Goal: Check status: Check status

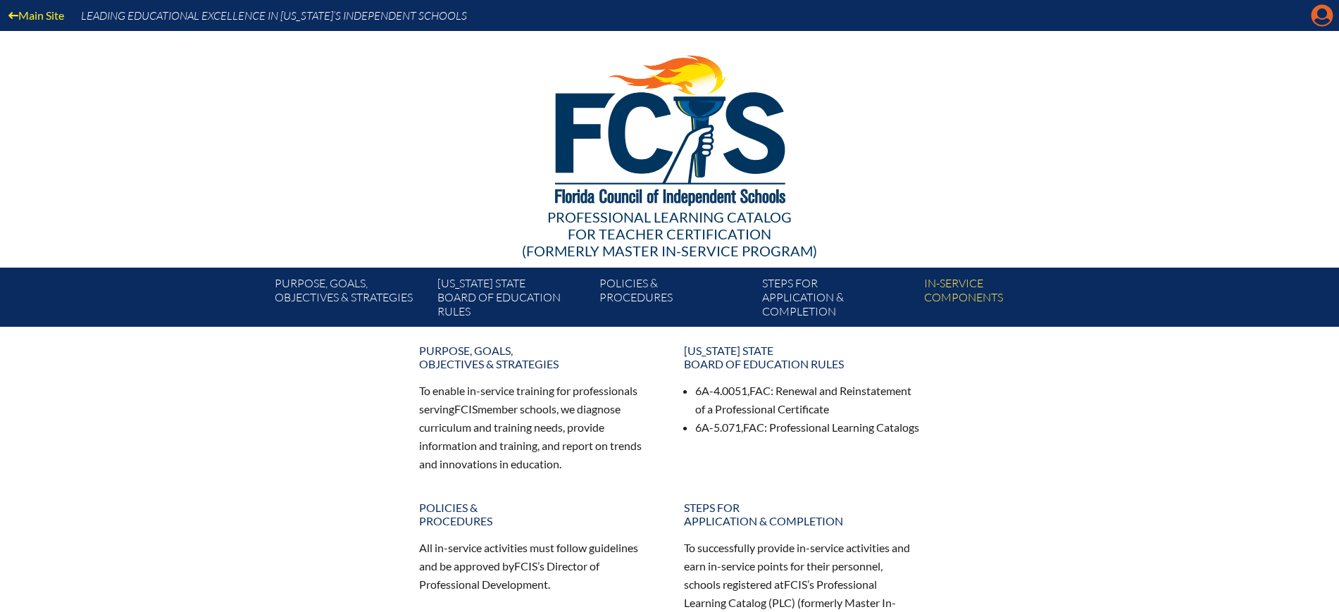
click at [1326, 18] on icon at bounding box center [1323, 16] width 22 height 22
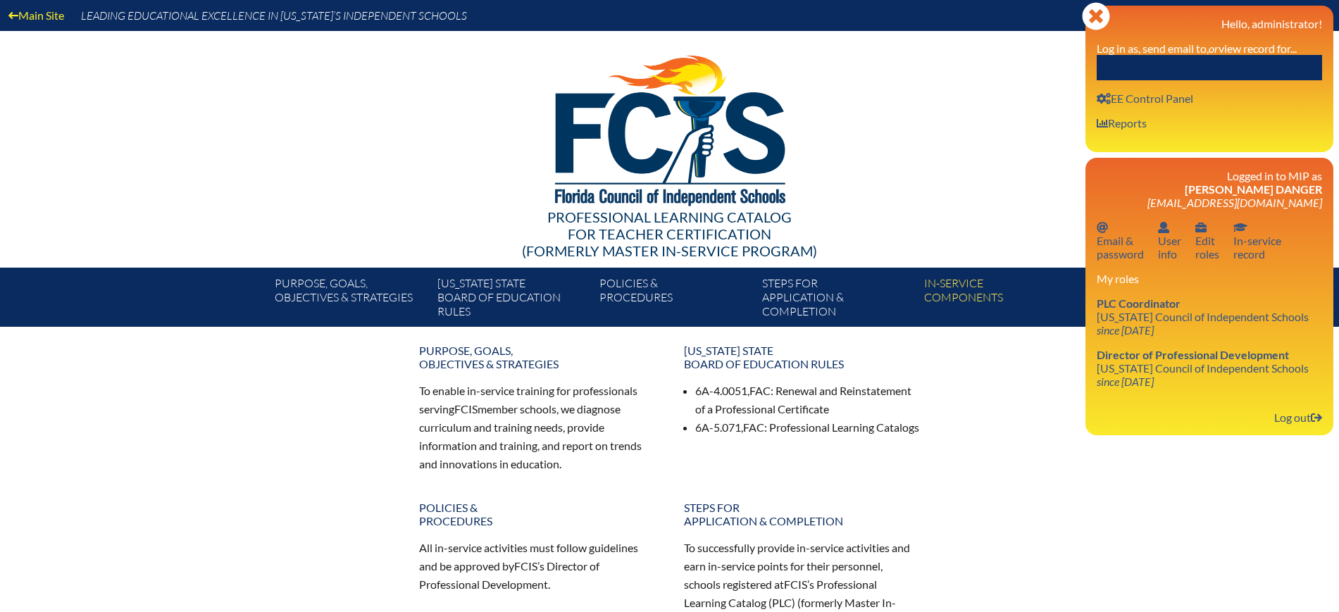
click at [1284, 56] on input "text" at bounding box center [1209, 67] width 225 height 25
paste input "[PERSON_NAME]"
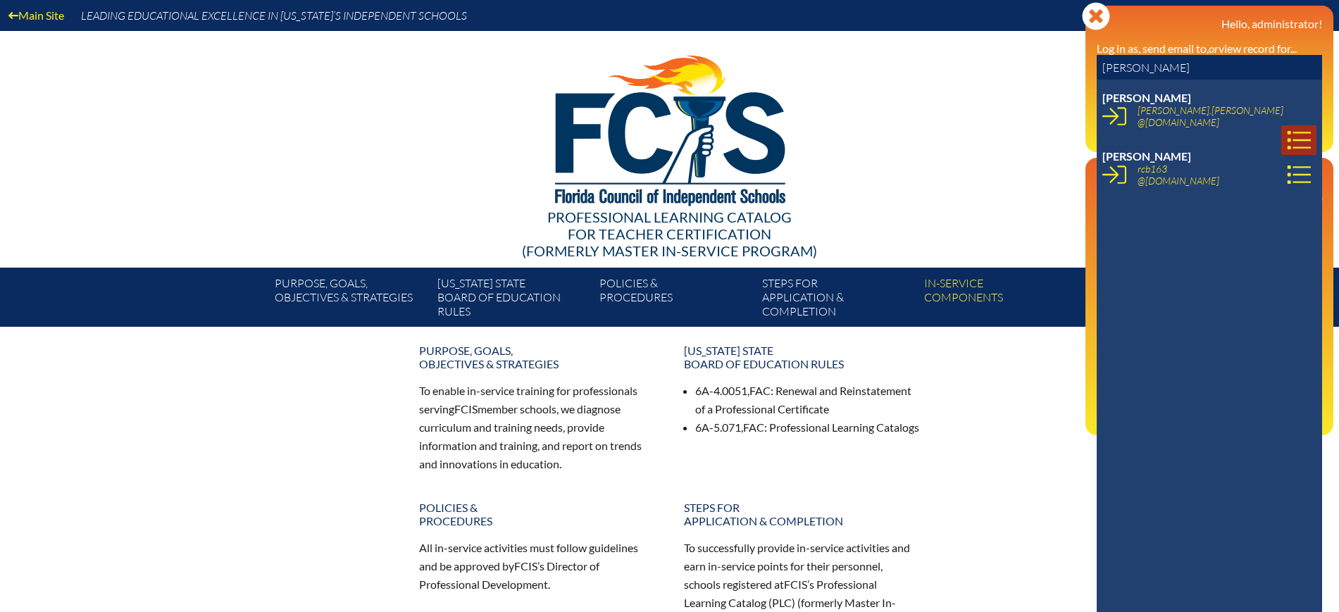
type input "[PERSON_NAME]"
click at [1291, 128] on icon at bounding box center [1299, 140] width 24 height 24
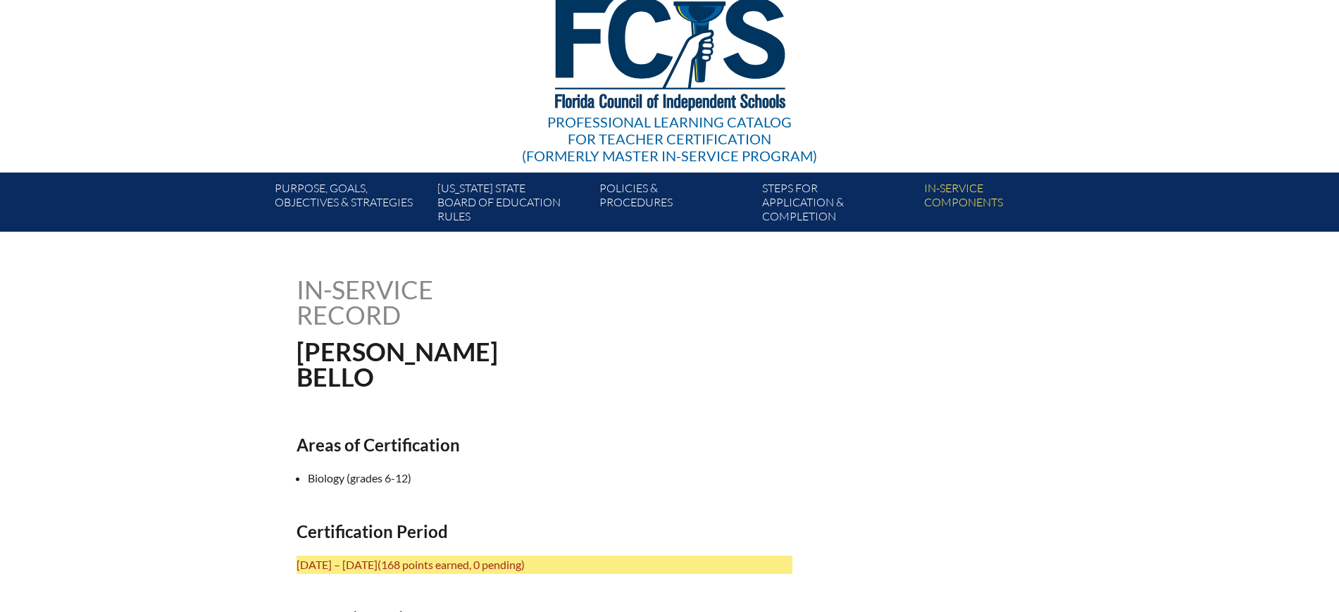
scroll to position [88, 0]
